Goal: Task Accomplishment & Management: Use online tool/utility

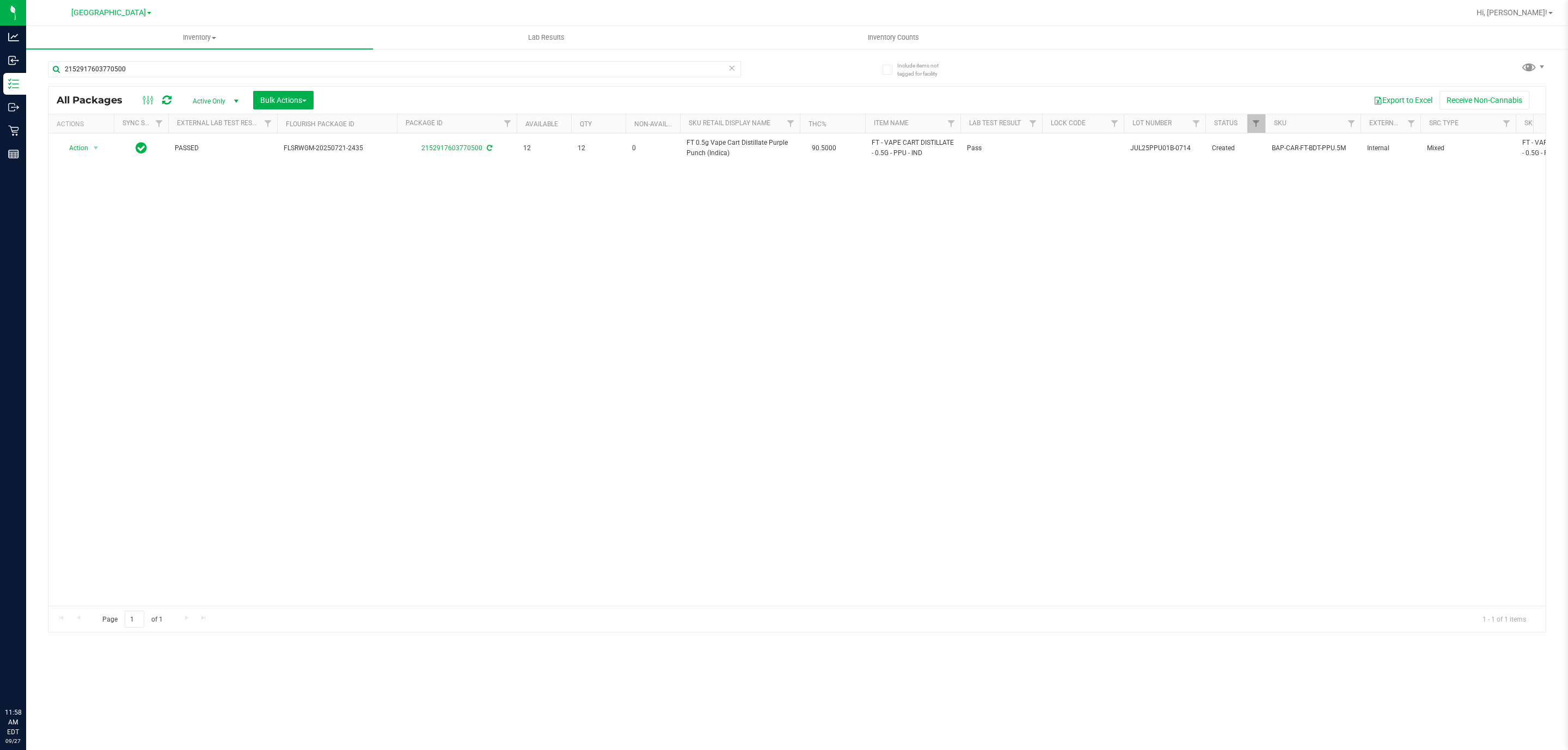
click at [331, 51] on div "2152917603770500" at bounding box center [422, 68] width 749 height 35
click at [333, 62] on input "2152917603770500" at bounding box center [394, 69] width 693 height 16
type input "0995170167615022"
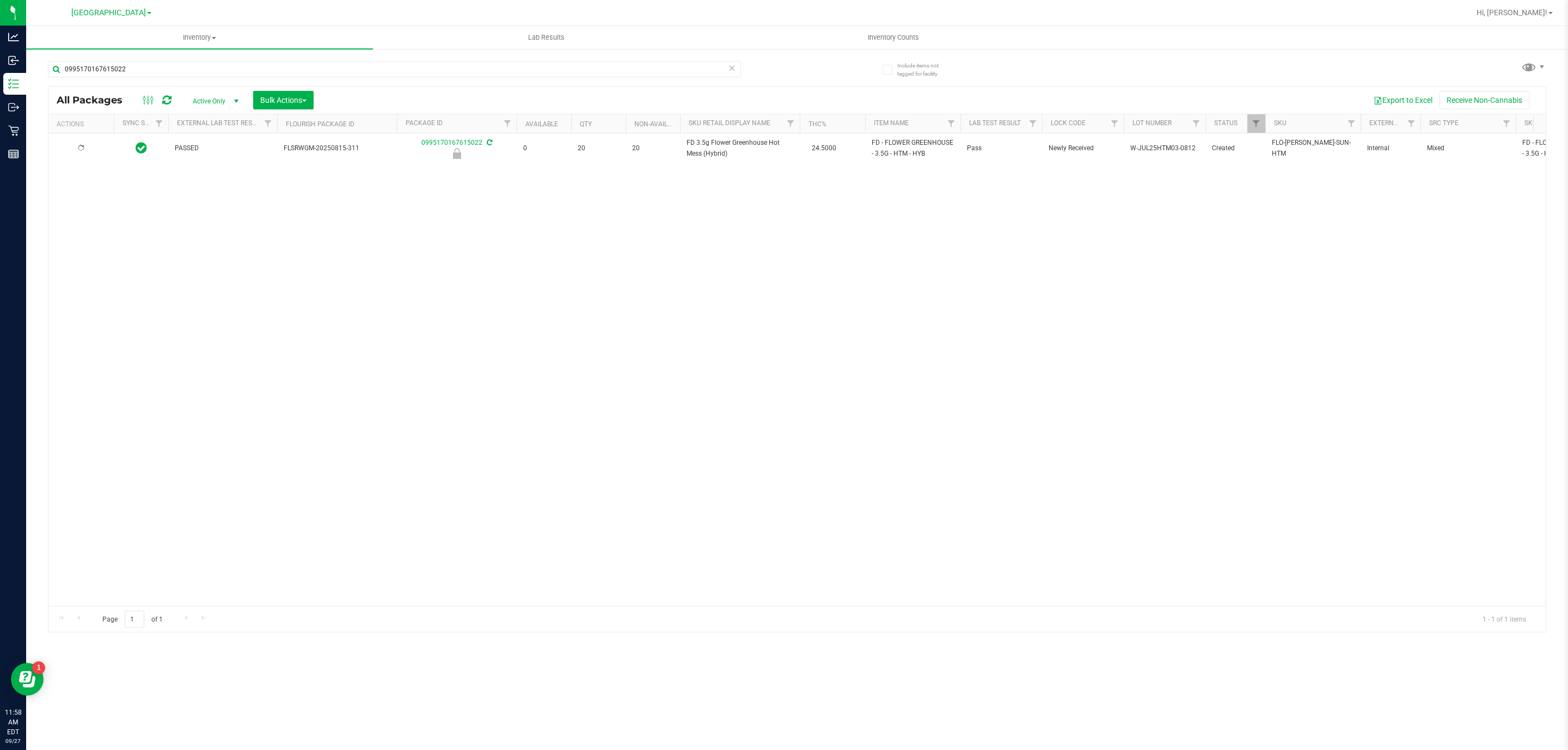
click at [84, 151] on icon at bounding box center [81, 148] width 7 height 7
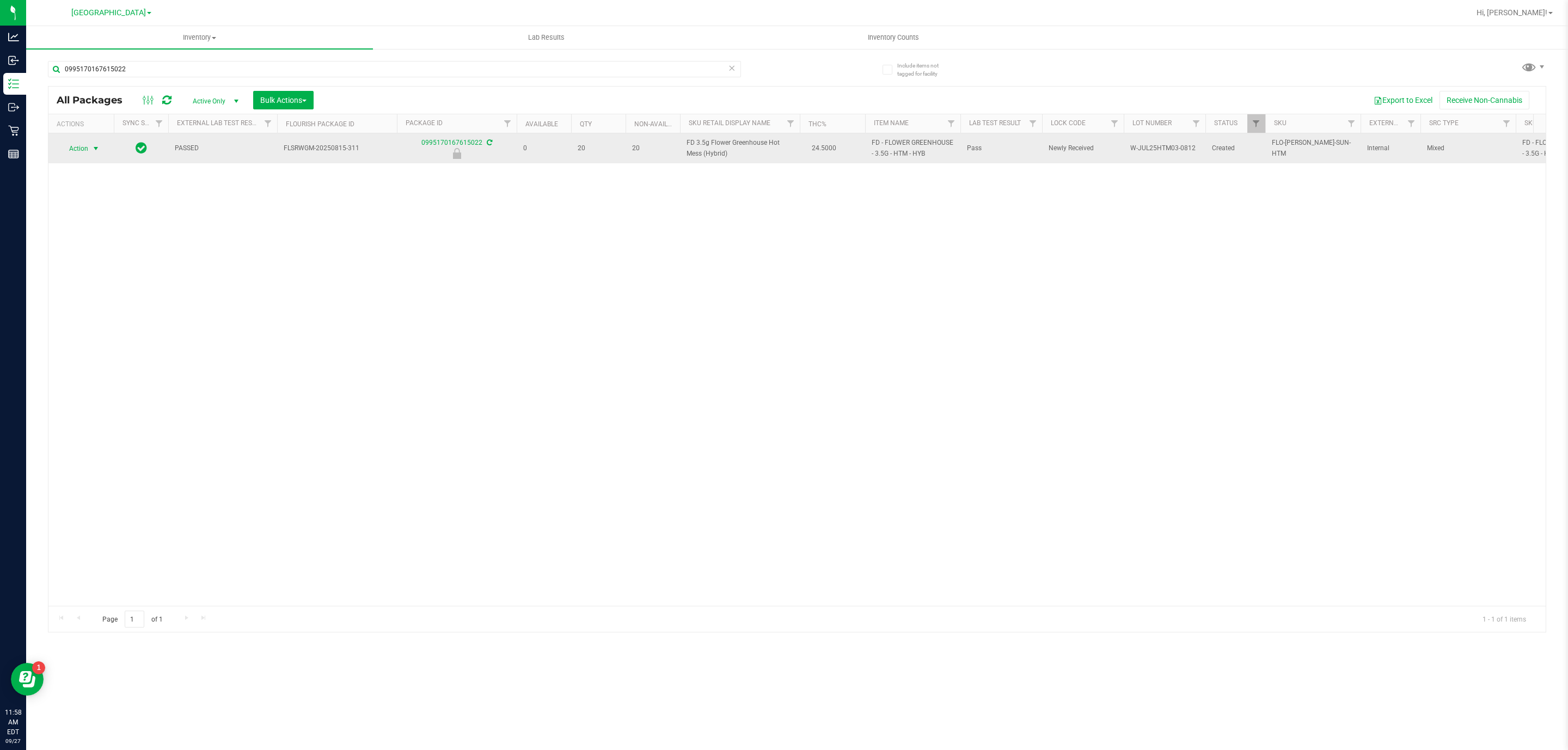
click at [93, 146] on span "select" at bounding box center [96, 148] width 9 height 9
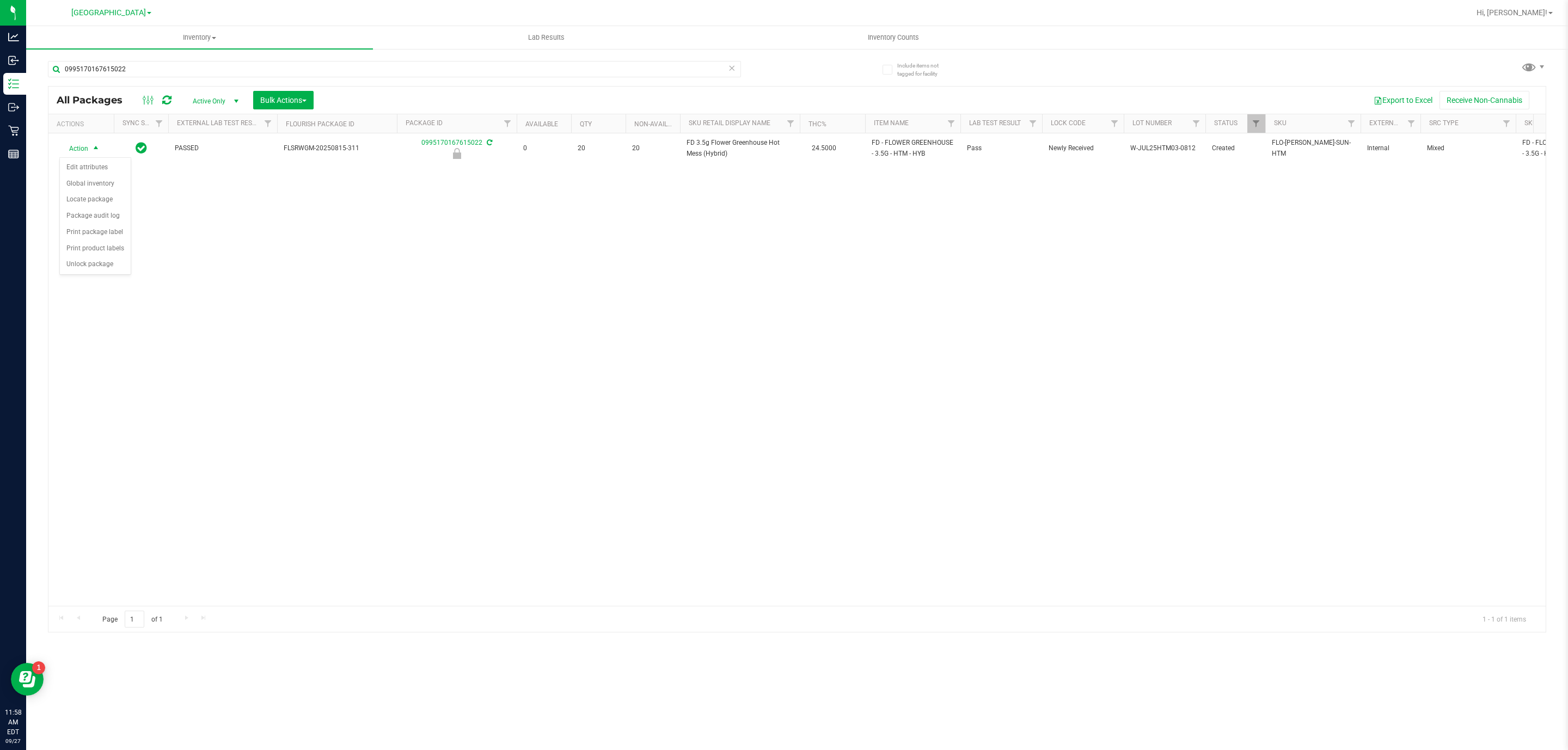
click at [104, 275] on div "Action Edit attributes Global inventory Locate package Package audit log Print …" at bounding box center [95, 216] width 72 height 118
click at [103, 272] on li "Unlock package" at bounding box center [95, 264] width 71 height 16
